Goal: Complete application form

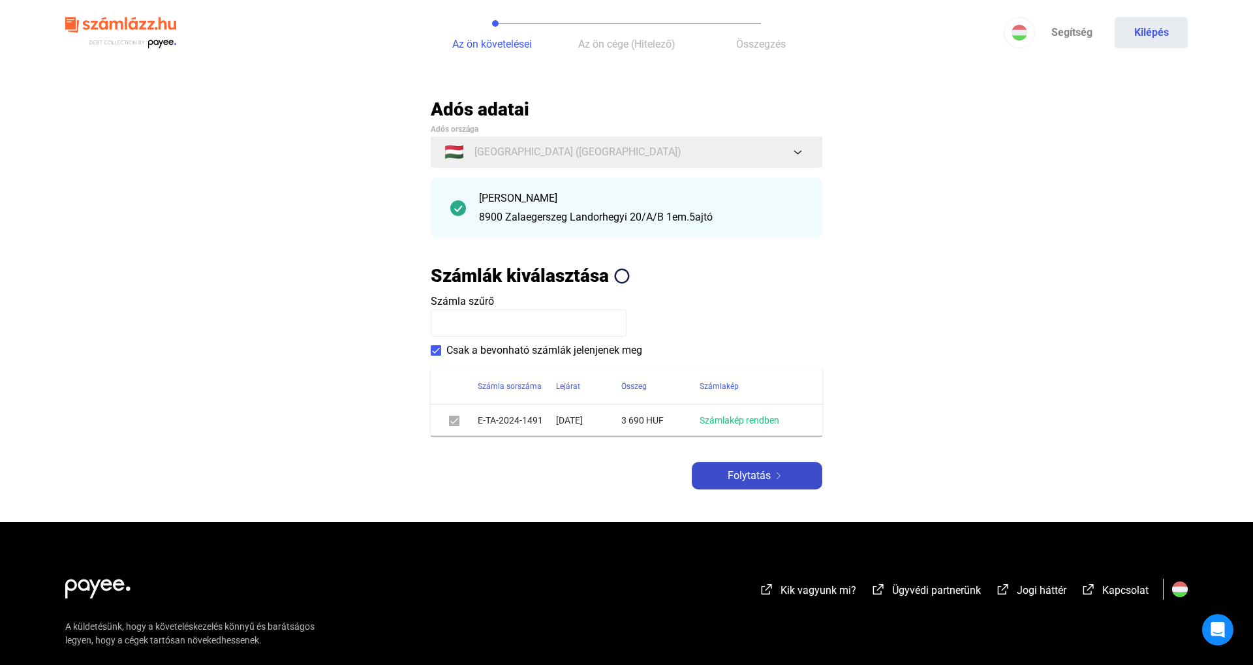
click at [765, 471] on div "Adós adatai Adós országa 🇭🇺 [GEOGRAPHIC_DATA] ([GEOGRAPHIC_DATA]) [PERSON_NAME]…" at bounding box center [627, 294] width 392 height 392
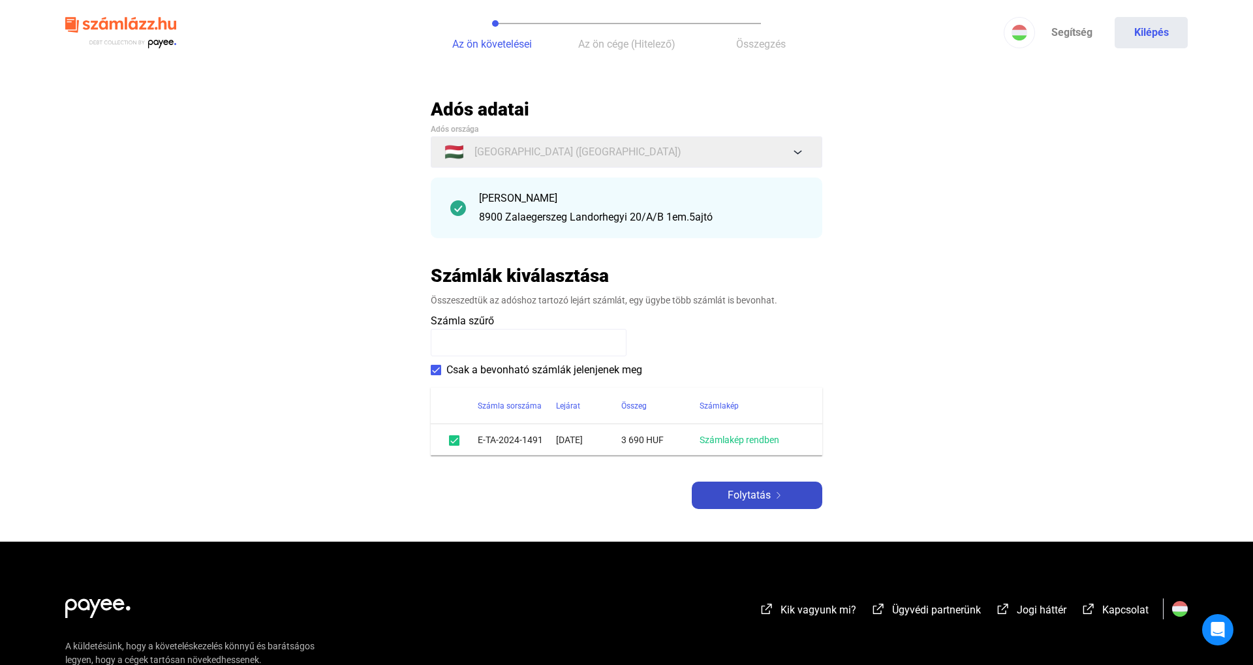
click at [765, 487] on span "Folytatás" at bounding box center [749, 495] width 43 height 16
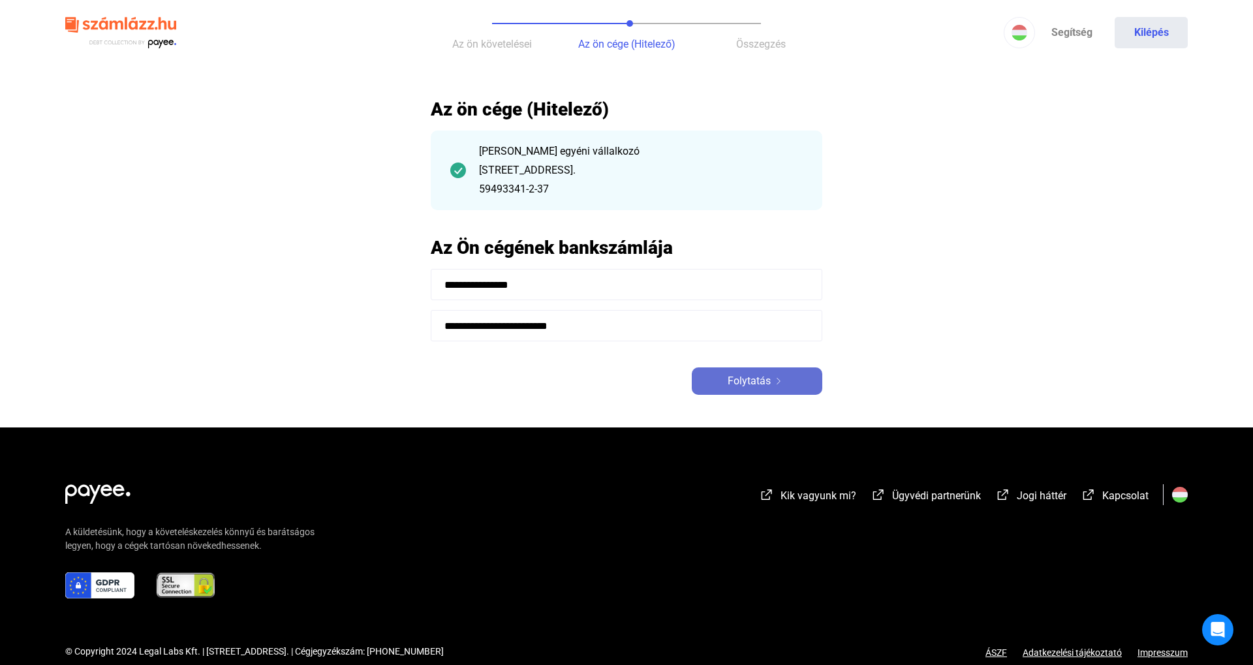
click at [769, 388] on span "Folytatás" at bounding box center [749, 381] width 43 height 16
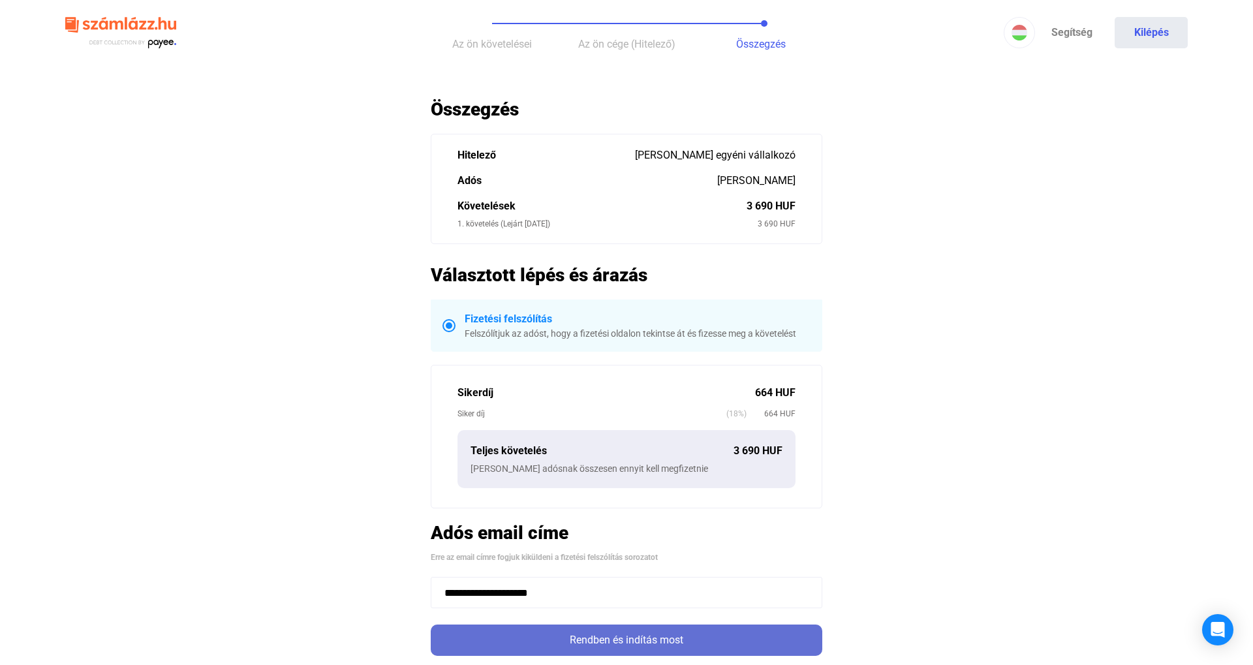
click at [643, 645] on div "Rendben és indítás most" at bounding box center [627, 640] width 384 height 16
